Goal: Task Accomplishment & Management: Manage account settings

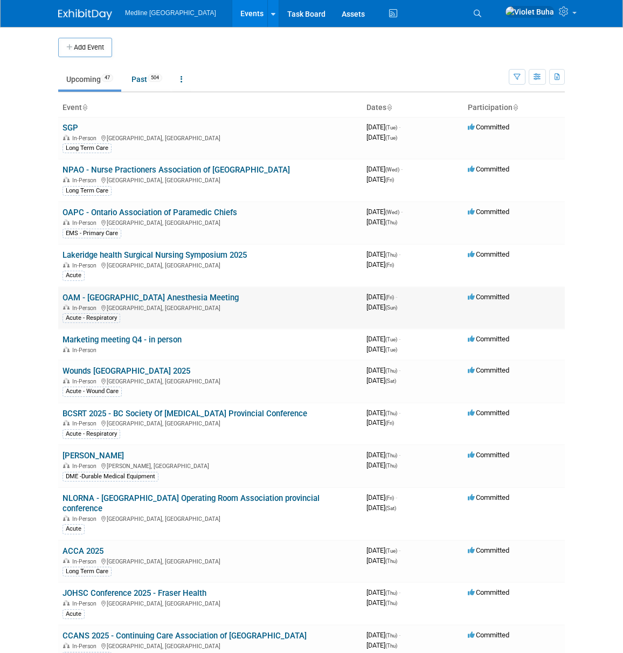
click at [105, 305] on icon at bounding box center [103, 308] width 5 height 6
click at [105, 300] on link "OAM - [GEOGRAPHIC_DATA] Anesthesia Meeting" at bounding box center [151, 298] width 176 height 10
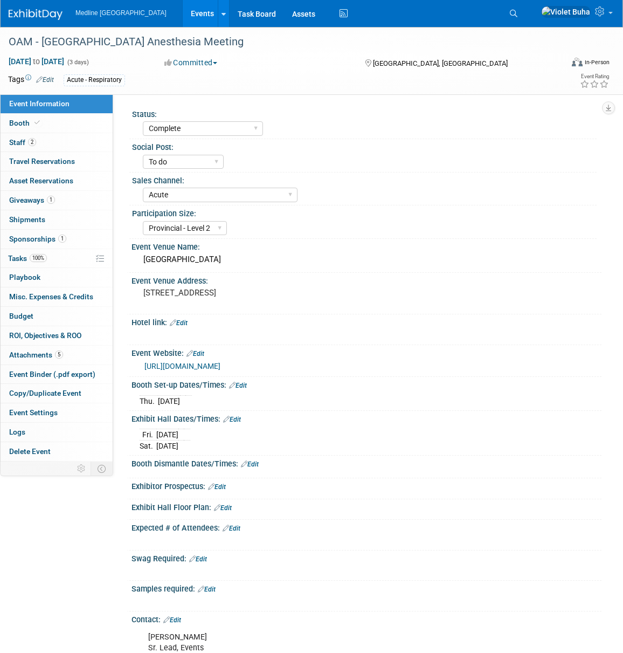
select select "Complete"
select select "To do"
select select "Acute"
select select "Provincial - Level 2"
click at [80, 142] on link "2 Staff 2" at bounding box center [57, 142] width 112 height 19
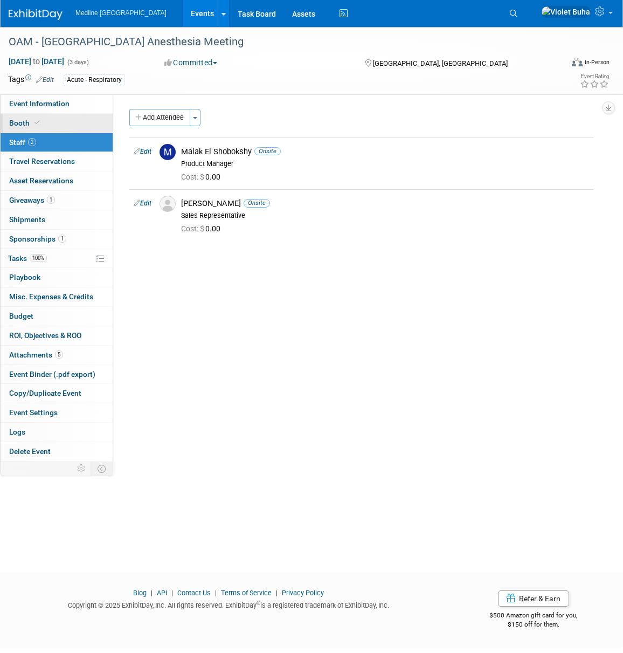
click at [63, 128] on link "Booth" at bounding box center [57, 123] width 112 height 19
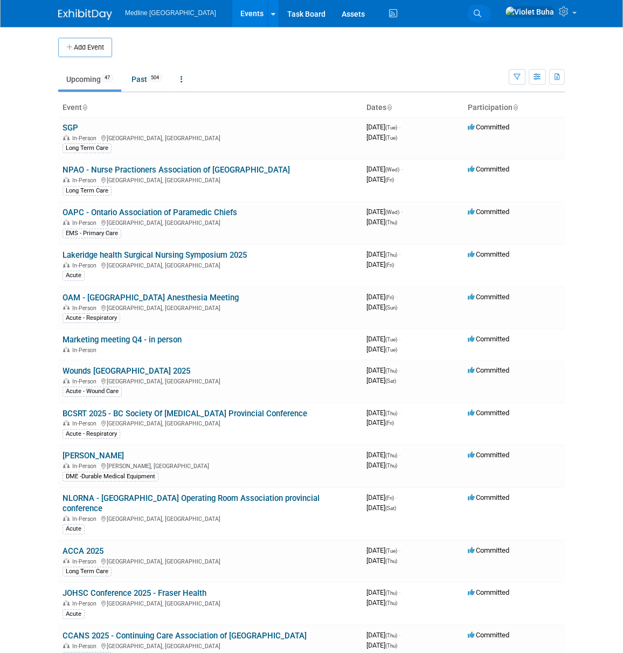
click at [482, 15] on icon at bounding box center [478, 14] width 8 height 8
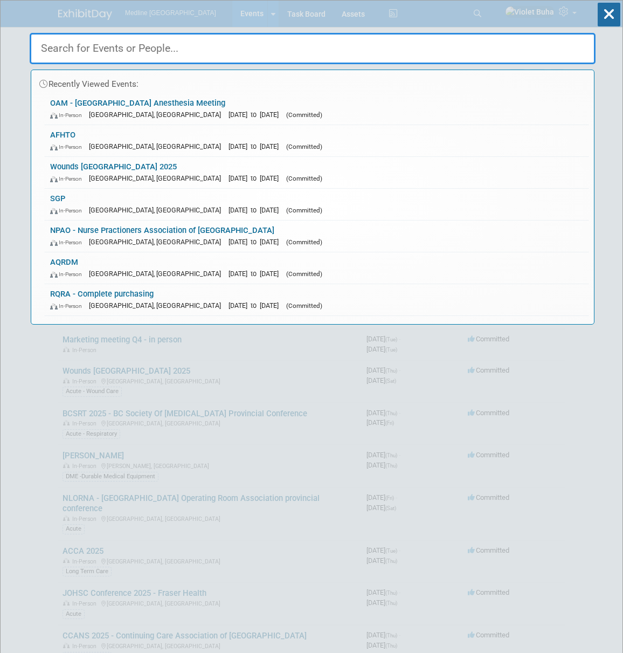
click at [296, 53] on input "text" at bounding box center [313, 48] width 566 height 31
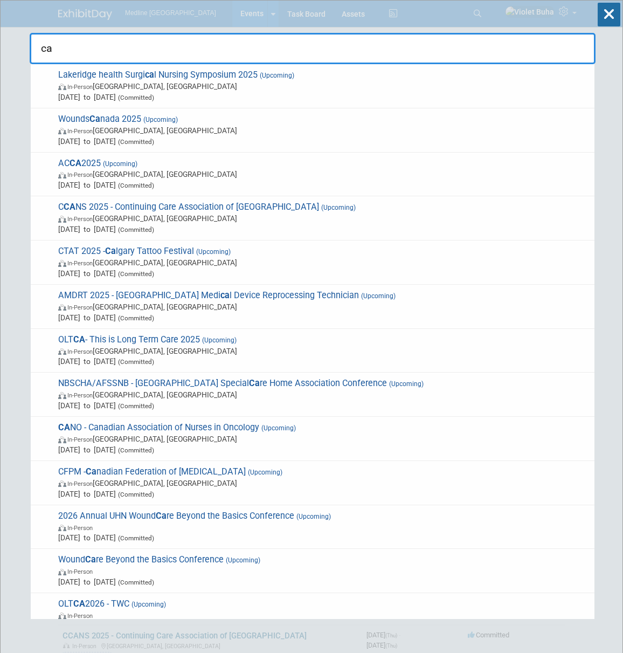
type input "c"
